Goal: Information Seeking & Learning: Learn about a topic

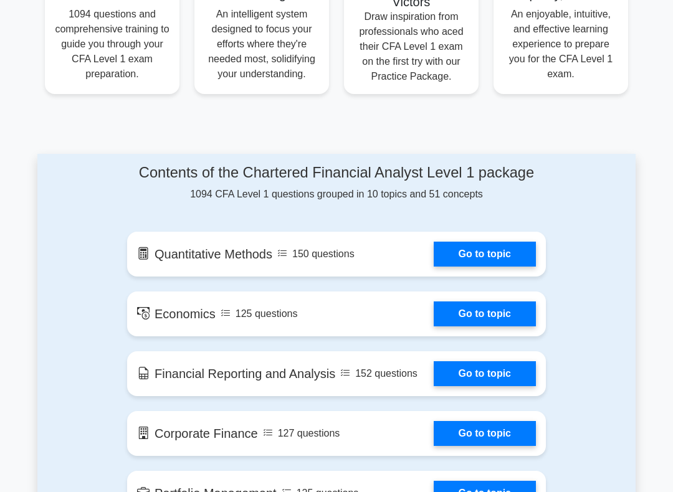
scroll to position [623, 0]
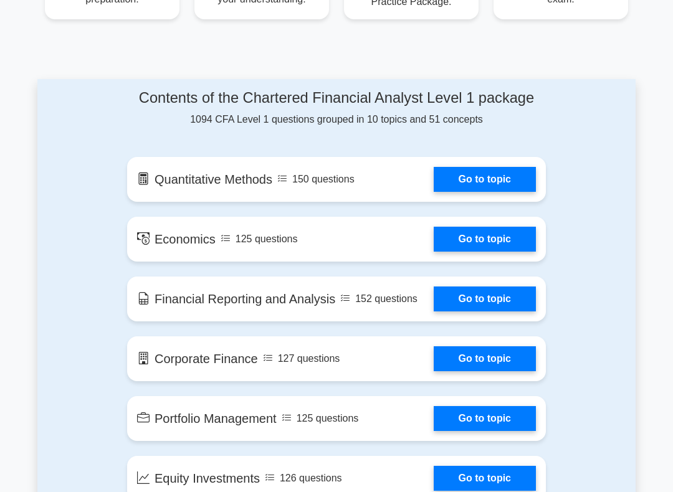
click at [493, 192] on link "Go to topic" at bounding box center [484, 179] width 102 height 25
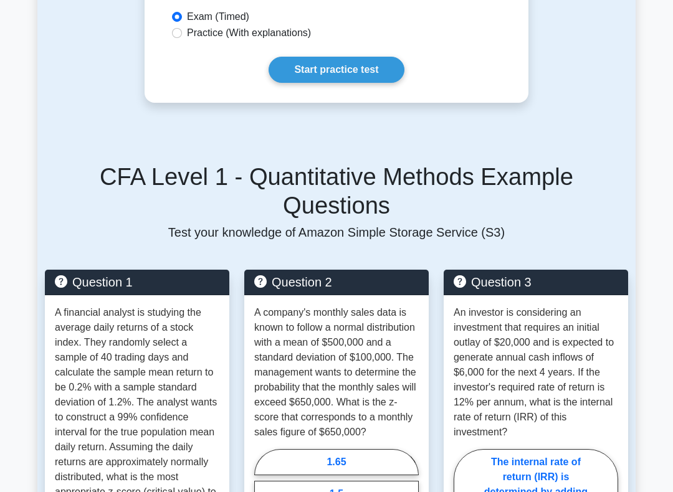
scroll to position [880, 0]
click at [358, 83] on link "Start practice test" at bounding box center [335, 70] width 135 height 26
